Goal: Check status

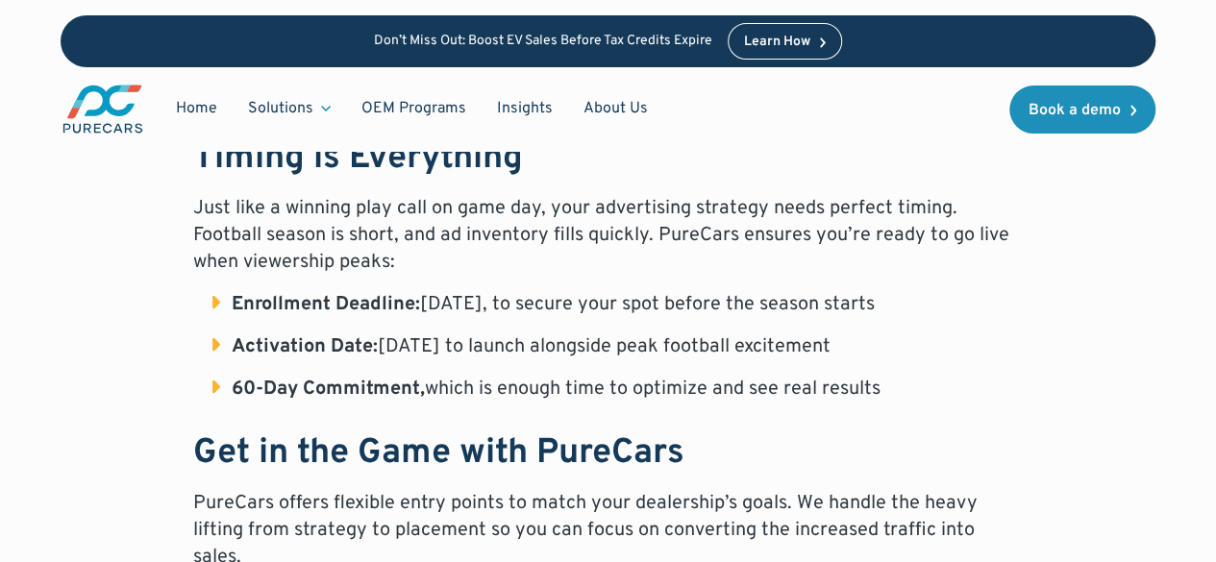
scroll to position [1863, 0]
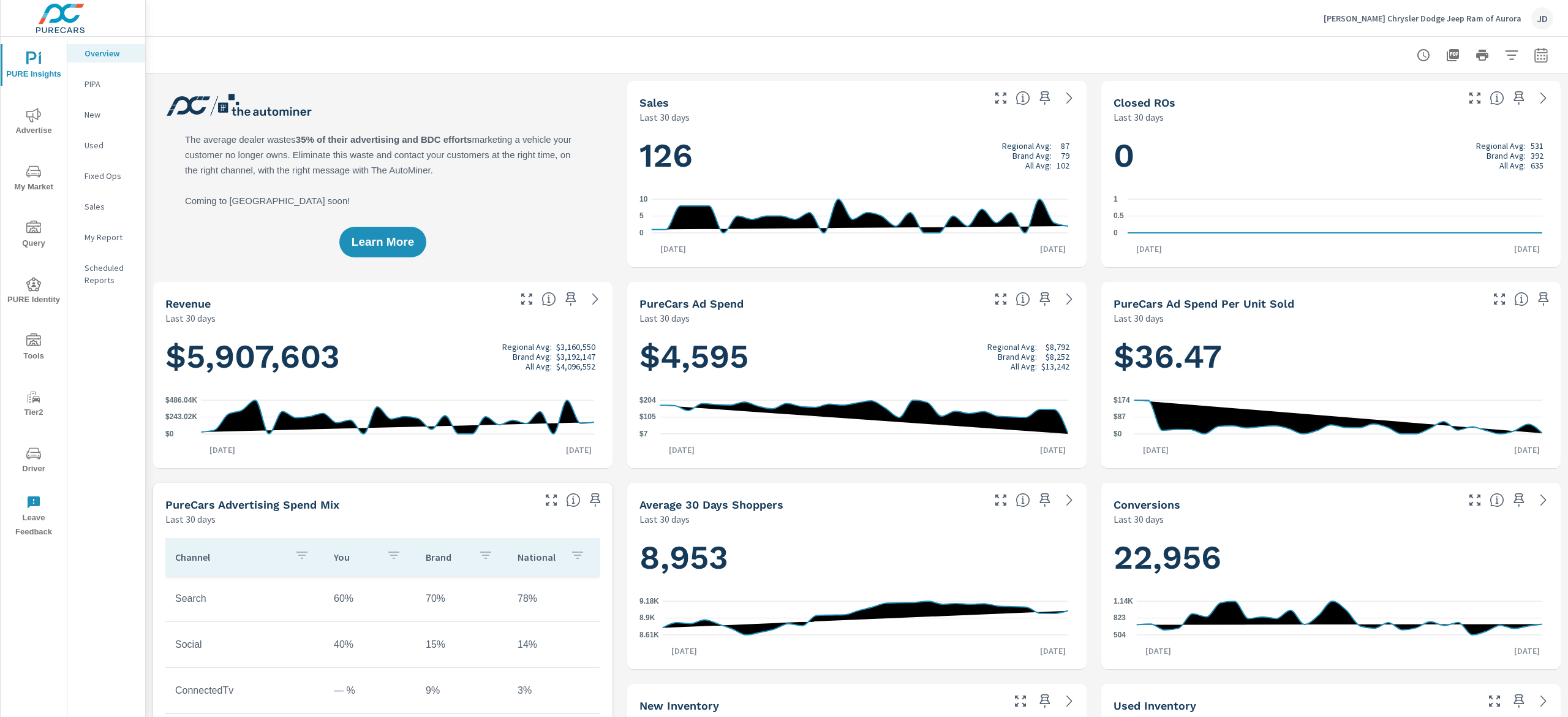
scroll to position [1, 0]
click at [1017, 713] on div "New Inventory Last 30 days" at bounding box center [856, 705] width 459 height 43
